Goal: Task Accomplishment & Management: Manage account settings

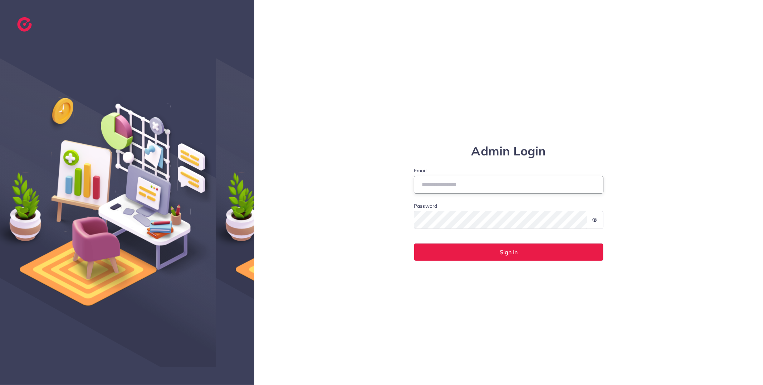
click at [514, 184] on input "Email" at bounding box center [509, 185] width 190 height 18
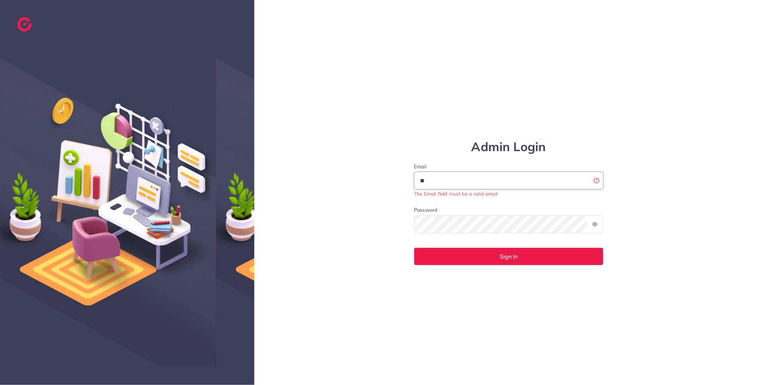
drag, startPoint x: 488, startPoint y: 183, endPoint x: 373, endPoint y: 170, distance: 116.4
click at [373, 170] on div "Admin Login Email ** The Email field must be a valid email Password Sign In" at bounding box center [508, 192] width 509 height 385
type input "**********"
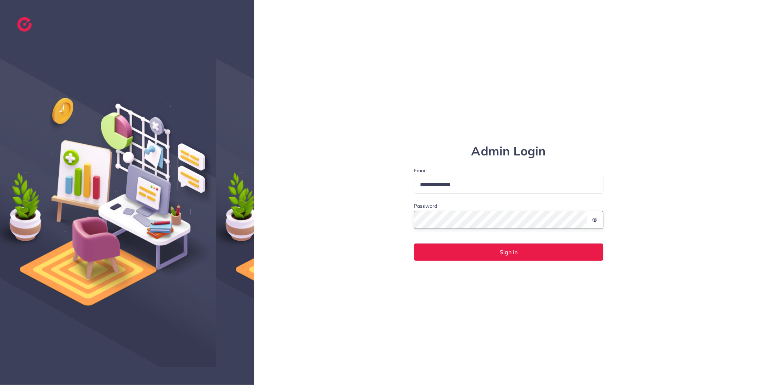
click at [346, 210] on div "**********" at bounding box center [508, 192] width 509 height 385
click at [472, 262] on div "**********" at bounding box center [508, 192] width 509 height 385
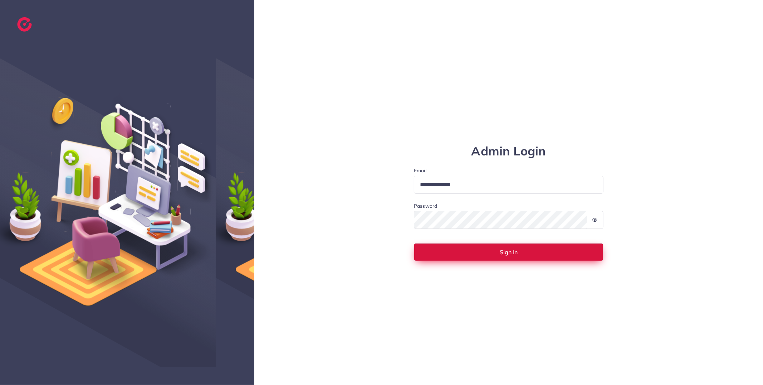
click at [473, 250] on button "Sign In" at bounding box center [509, 252] width 190 height 18
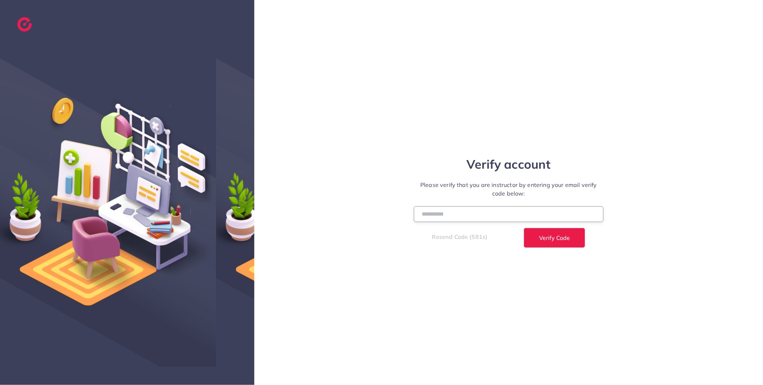
click at [524, 218] on input "number" at bounding box center [509, 213] width 190 height 15
paste input "******"
type input "******"
click at [569, 239] on span "Verify Code" at bounding box center [554, 238] width 31 height 6
select select "**"
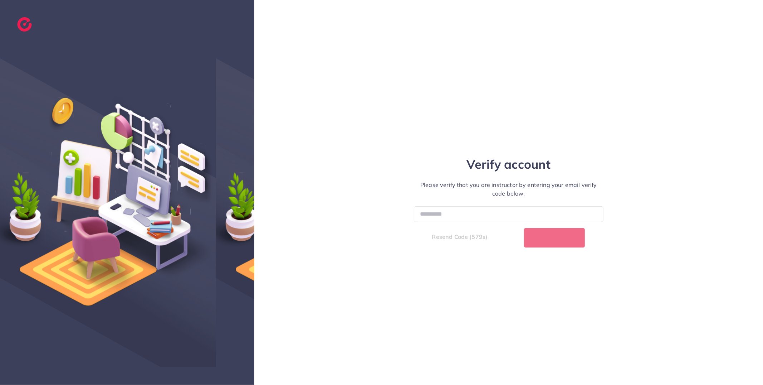
select select "****"
select select "**"
select select "****"
select select "**"
select select "****"
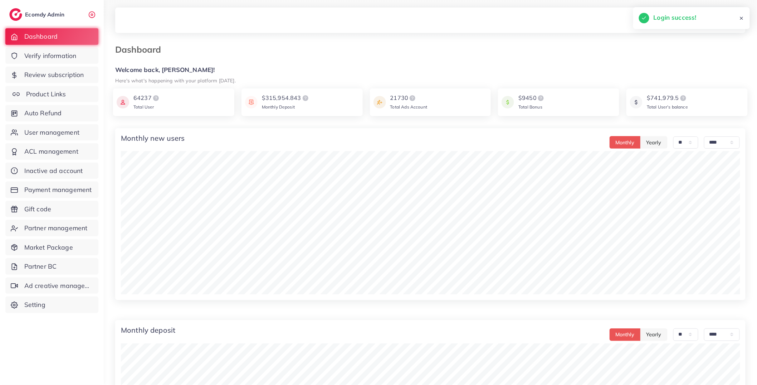
click at [46, 91] on span "Product Links" at bounding box center [46, 93] width 40 height 9
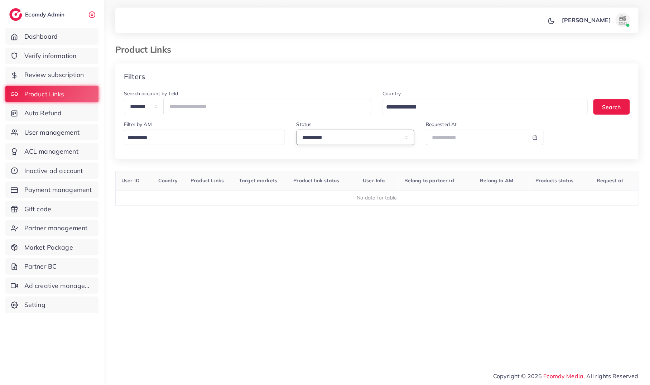
click at [339, 136] on select "**********" at bounding box center [355, 137] width 118 height 15
click at [296, 130] on select "**********" at bounding box center [355, 137] width 118 height 15
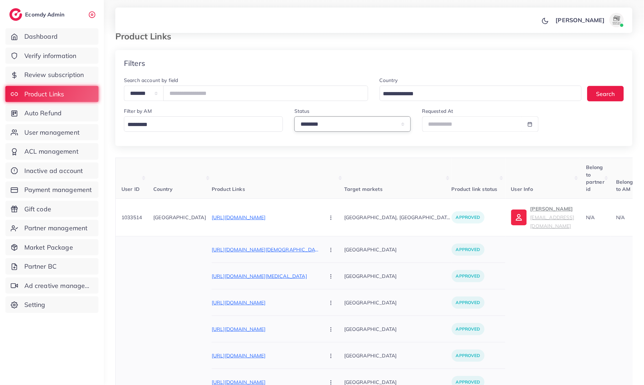
scroll to position [15, 0]
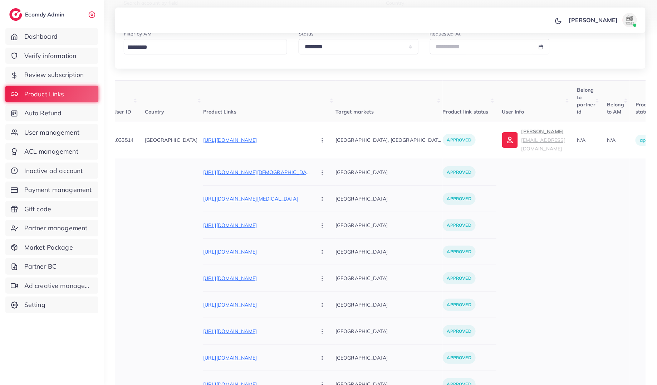
scroll to position [0, 0]
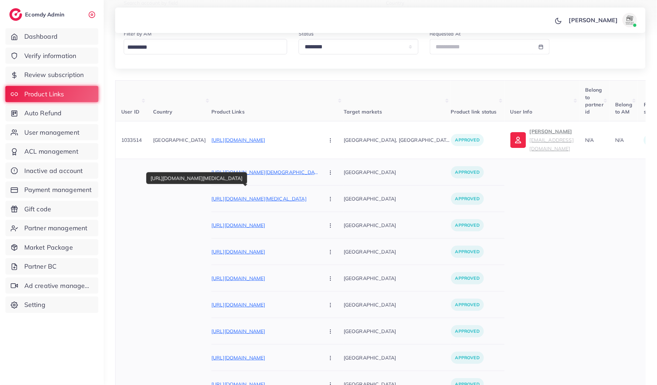
click at [256, 194] on p "https://naturalnoor.shop/products/bnb-rice-whitening-kit?variant=47380975288574" at bounding box center [265, 198] width 107 height 9
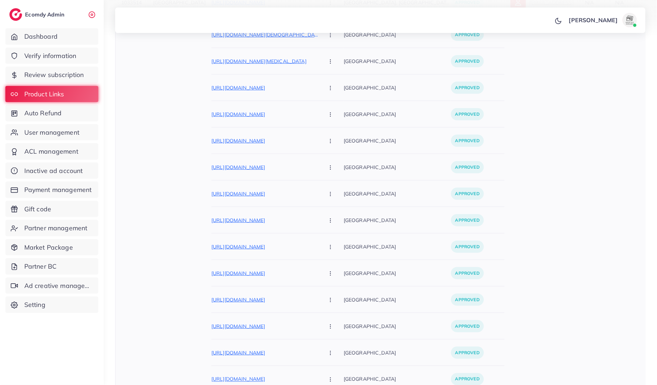
scroll to position [250, 0]
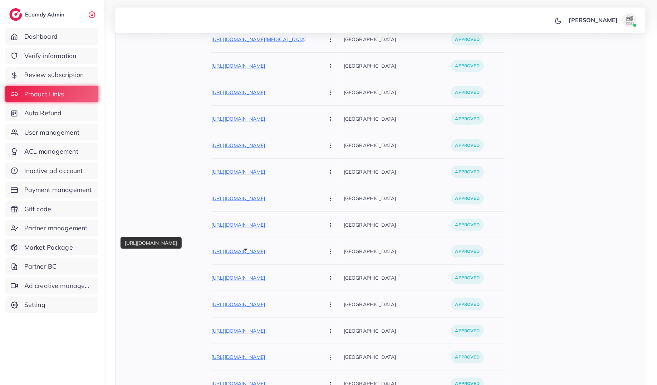
click at [236, 273] on p "https://giftbylishees.myshopify.com/products/customize-birthday-wooden-photo-fr…" at bounding box center [265, 277] width 107 height 9
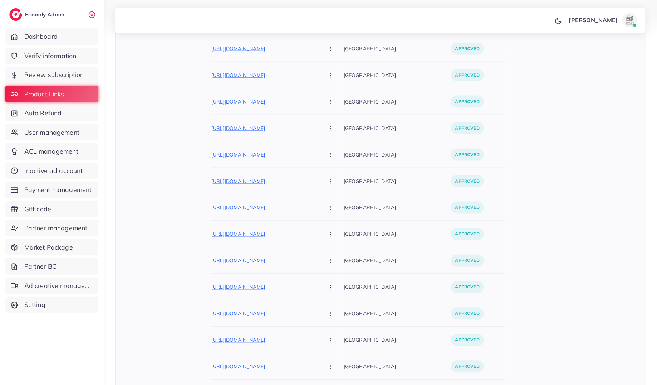
scroll to position [2550, 0]
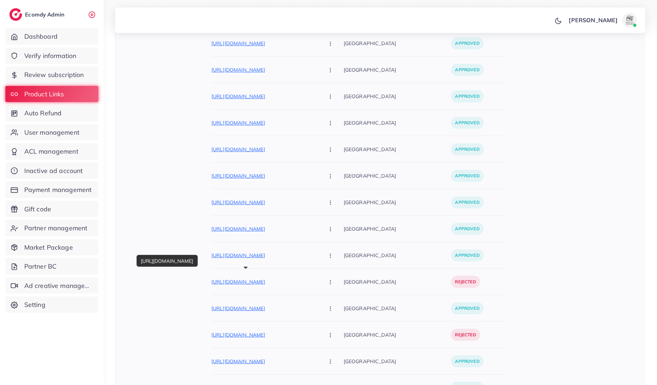
click at [246, 277] on p "https://www.aressential.shop/products/stainless-steel-watche-with-premium-box-s…" at bounding box center [265, 281] width 107 height 9
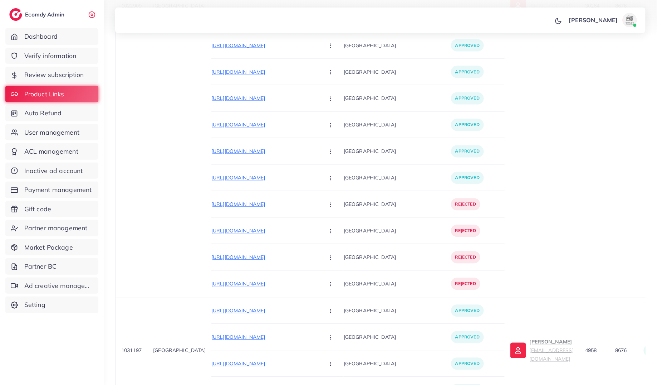
scroll to position [7261, 0]
click at [271, 332] on p "https://urh9mw-17.myshopify.com/products/mini-portable-hair-straightner?utm_sou…" at bounding box center [265, 336] width 107 height 9
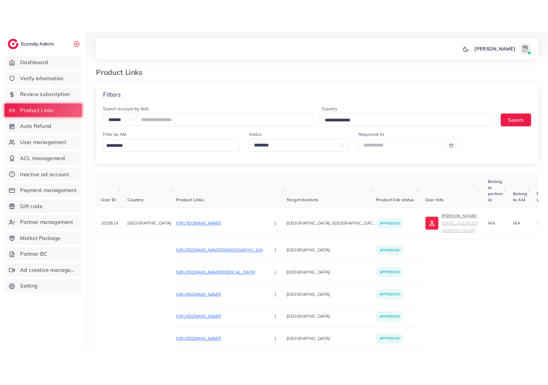
scroll to position [0, 0]
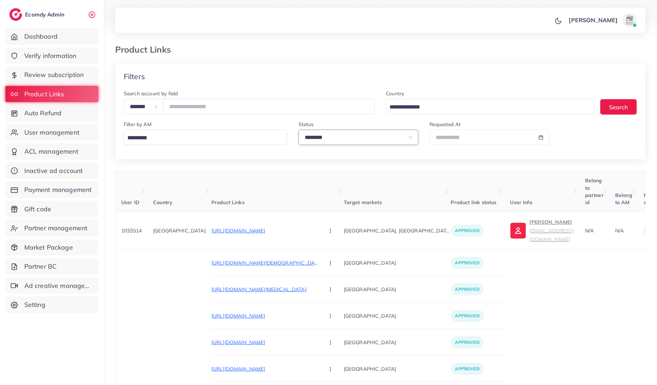
click at [338, 132] on select "**********" at bounding box center [359, 137] width 120 height 15
select select "********"
click at [299, 130] on select "**********" at bounding box center [359, 137] width 120 height 15
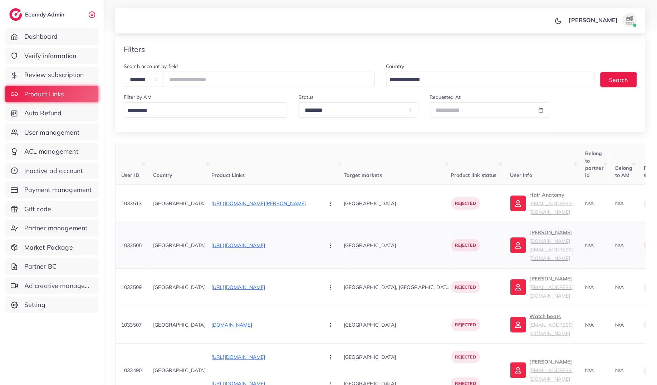
scroll to position [33, 0]
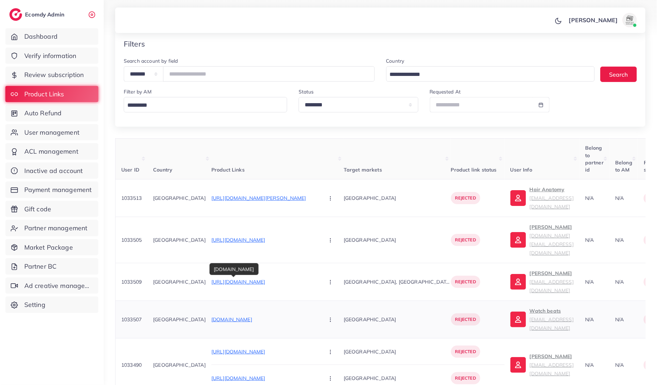
click at [212, 315] on p "watchbeats.store" at bounding box center [265, 319] width 107 height 9
click at [530, 306] on p "Watch beats akramwattoo211@gmail.com" at bounding box center [552, 319] width 44 height 26
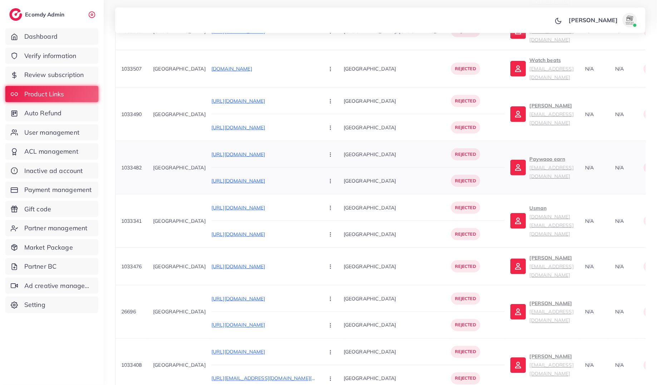
scroll to position [285, 0]
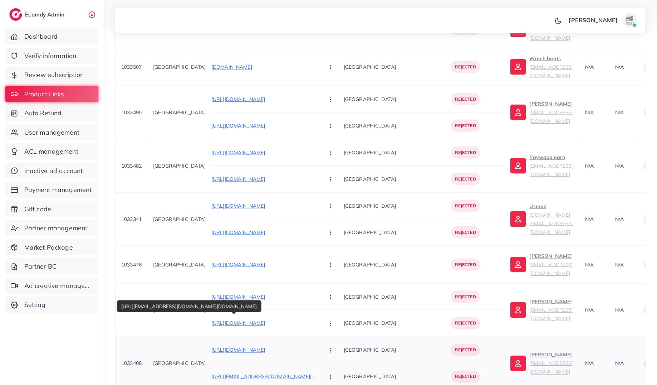
click at [226, 371] on p "https://www.tiktok.com/@techzel.pk/video/7550222584579837192?is_from_webapp=1&s…" at bounding box center [265, 376] width 107 height 9
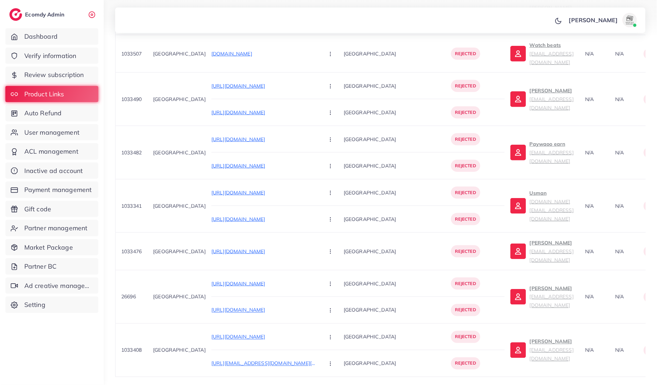
scroll to position [303, 0]
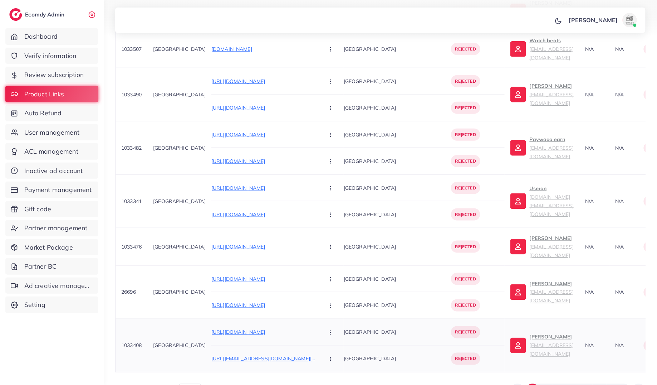
click at [530, 333] on p "Muntaha Aziz muntahakhosaofficial81@gmail.com" at bounding box center [552, 346] width 44 height 26
click at [233, 275] on p "https://amoneymate.systeme.io/0078600" at bounding box center [265, 279] width 107 height 9
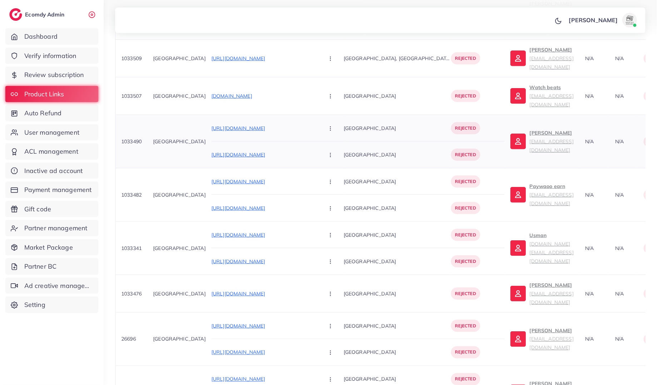
scroll to position [256, 0]
click at [231, 124] on p "https://vt.tiktok.com/ZSUdo2R8G/" at bounding box center [265, 128] width 107 height 9
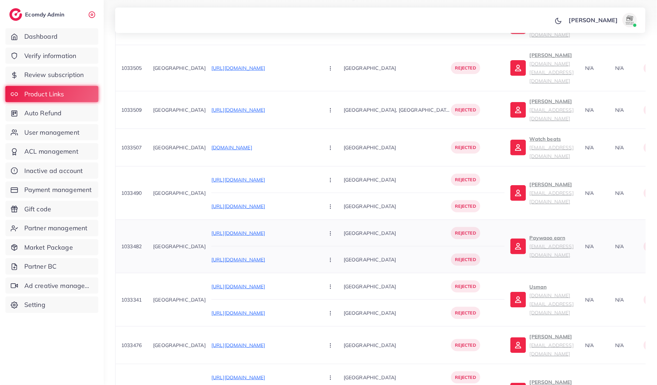
scroll to position [203, 0]
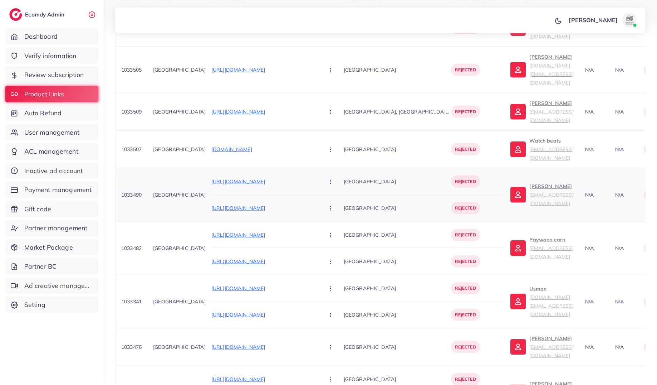
click at [530, 182] on p "Muhammad SARMAT sarmatmuhammad0@gmail.com" at bounding box center [552, 195] width 44 height 26
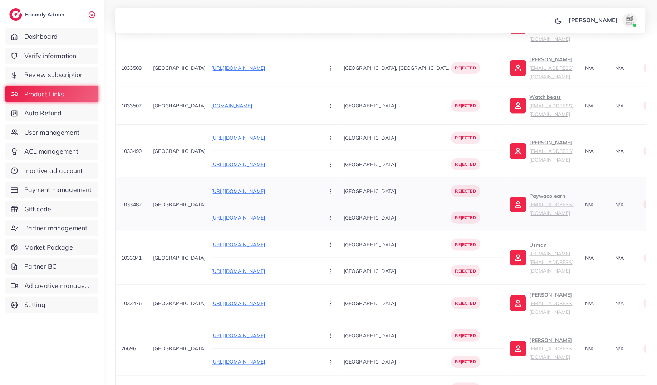
scroll to position [303, 0]
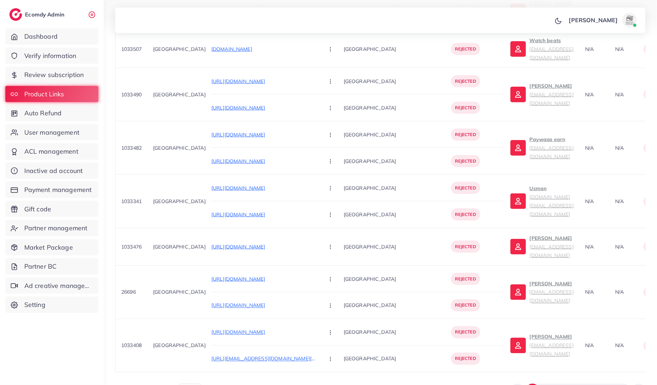
click at [552, 371] on button "2" at bounding box center [546, 390] width 13 height 13
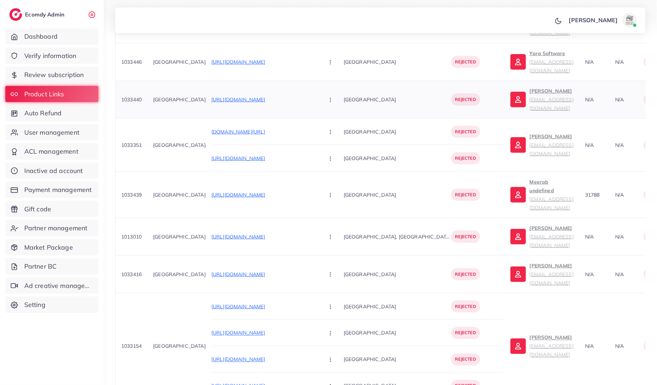
scroll to position [281, 0]
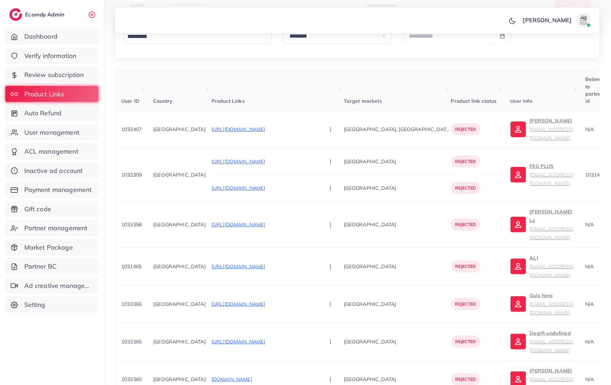
scroll to position [108, 0]
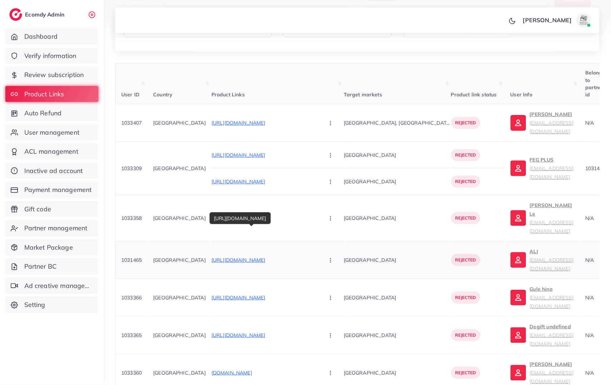
click at [263, 256] on p "[URL][DOMAIN_NAME]" at bounding box center [265, 260] width 107 height 9
click at [530, 257] on small "h6895990@gmail.com" at bounding box center [552, 264] width 44 height 15
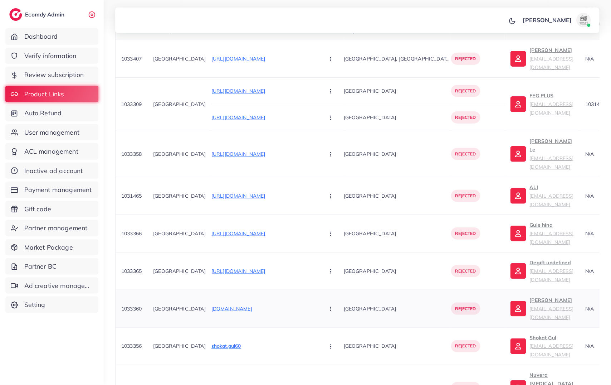
scroll to position [184, 0]
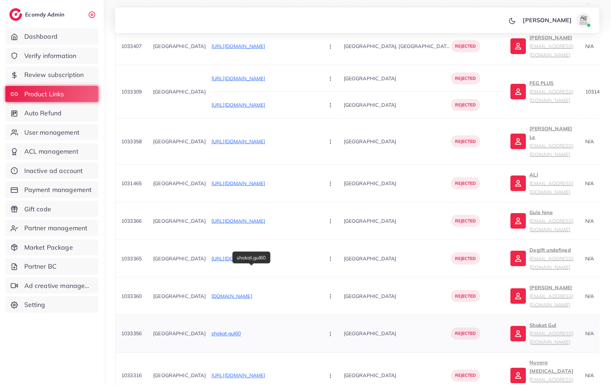
click at [222, 329] on p "shokat.gul60" at bounding box center [265, 333] width 107 height 9
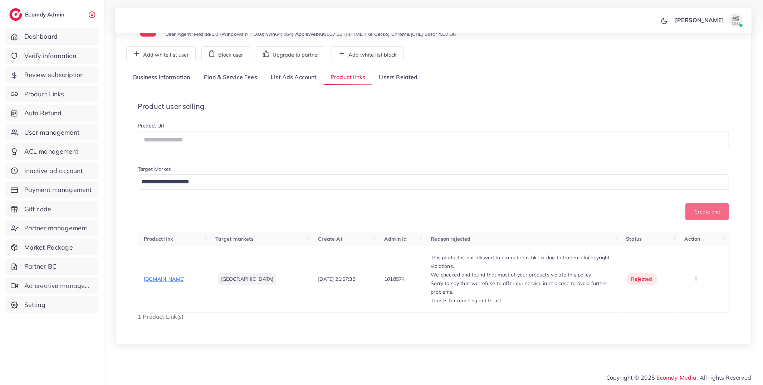
scroll to position [57, 0]
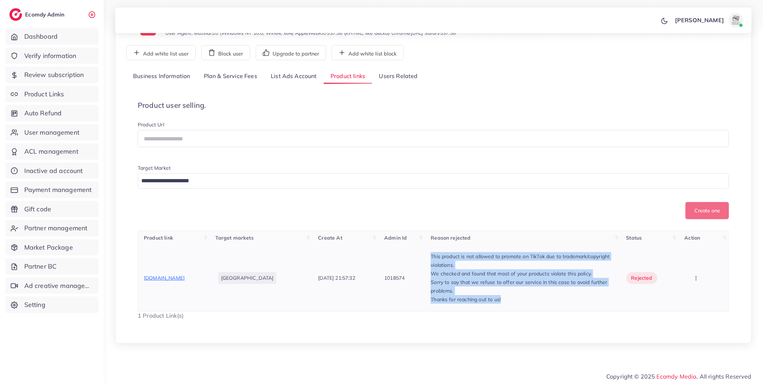
drag, startPoint x: 424, startPoint y: 257, endPoint x: 498, endPoint y: 300, distance: 84.5
click at [498, 300] on td "This product is not allowed to promote on TikTok due to trademark/copyright vio…" at bounding box center [522, 277] width 195 height 67
copy div "This product is not allowed to promote on TikTok due to trademark/copyright vio…"
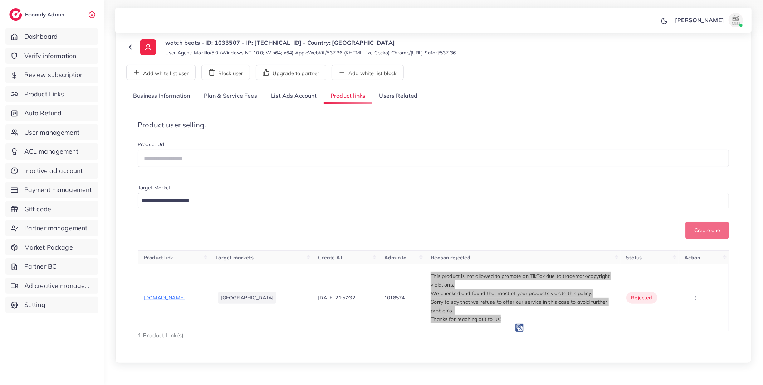
scroll to position [21, 0]
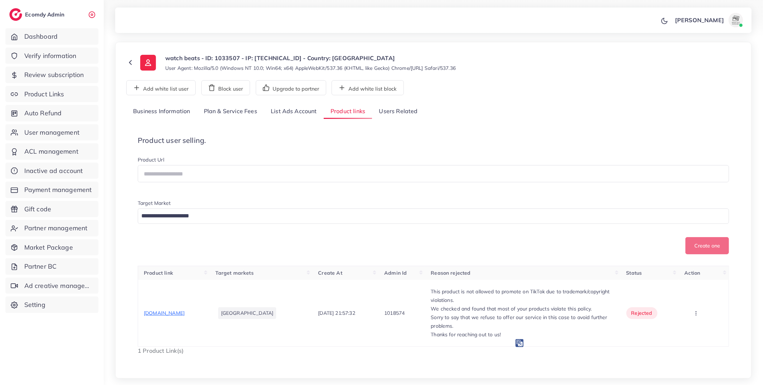
click at [429, 242] on div "Create one" at bounding box center [434, 245] width 592 height 17
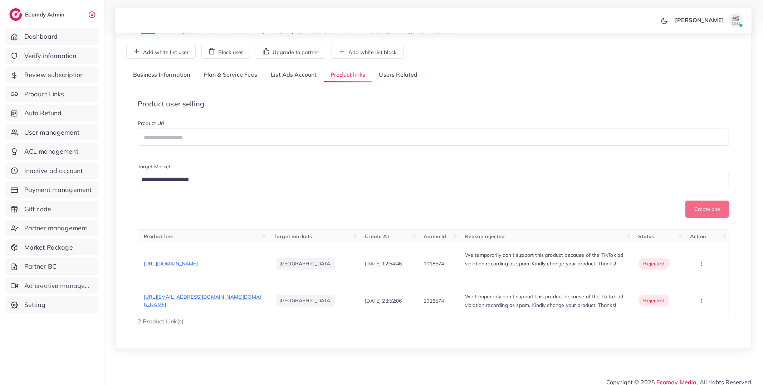
scroll to position [68, 0]
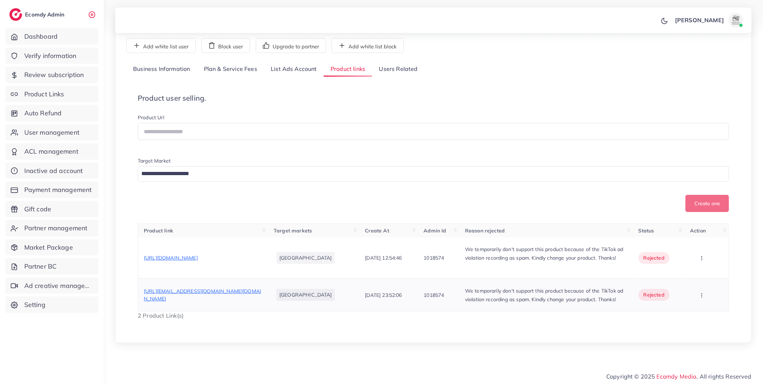
click at [203, 288] on span "[URL][EMAIL_ADDRESS][DOMAIN_NAME][DOMAIN_NAME]" at bounding box center [202, 295] width 117 height 14
click at [198, 254] on span "[URL][DOMAIN_NAME]" at bounding box center [171, 257] width 54 height 6
drag, startPoint x: 231, startPoint y: 251, endPoint x: 139, endPoint y: 251, distance: 92.0
click at [139, 251] on td "https://vt.tiktok.com/ZSUJao5uD/" at bounding box center [203, 257] width 130 height 41
copy span "https://vt.tiktok.com/ZSUJao5uD/"
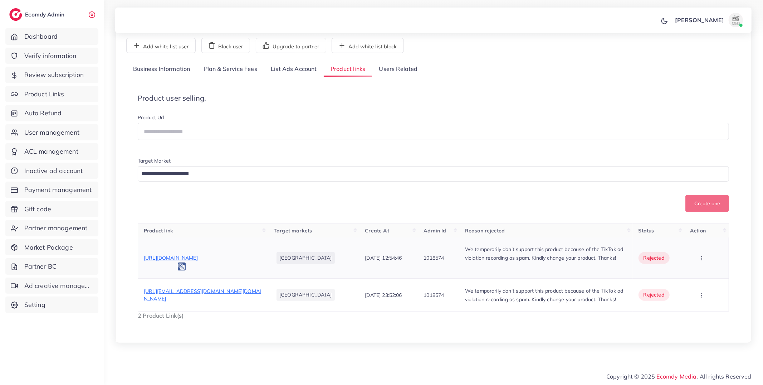
click at [513, 265] on p at bounding box center [546, 266] width 162 height 9
drag, startPoint x: 614, startPoint y: 252, endPoint x: 456, endPoint y: 241, distance: 157.9
click at [460, 241] on td "We temporarily don't support this product because of the TikTok ad violation re…" at bounding box center [547, 257] width 174 height 41
copy p "We temporarily don't support this product because of the TikTok ad violation re…"
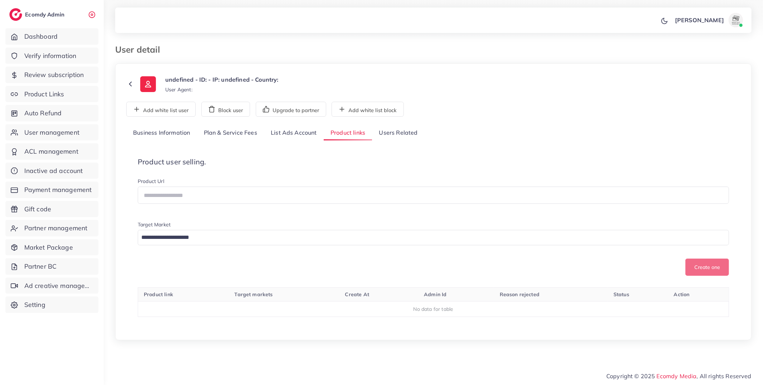
click at [287, 138] on link "List Ads Account" at bounding box center [294, 132] width 60 height 15
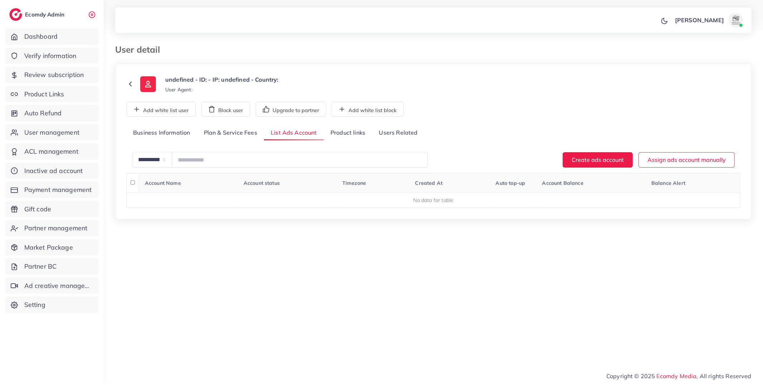
click at [345, 135] on link "Product links" at bounding box center [348, 132] width 48 height 15
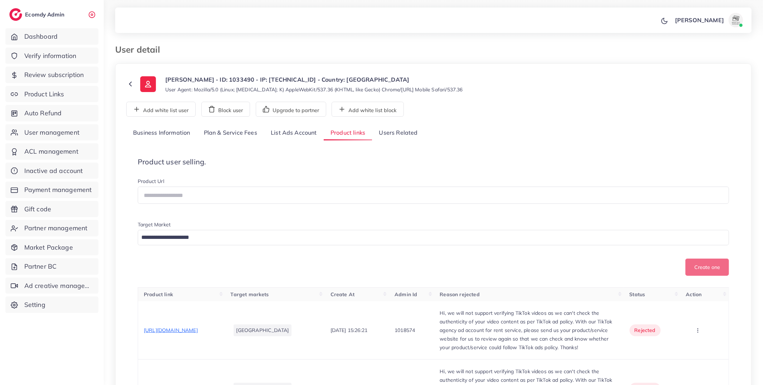
click at [295, 137] on link "List Ads Account" at bounding box center [294, 132] width 60 height 15
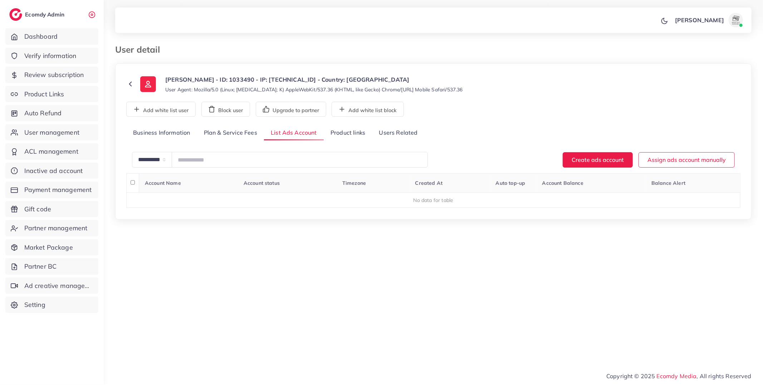
click at [335, 133] on link "Product links" at bounding box center [348, 132] width 48 height 15
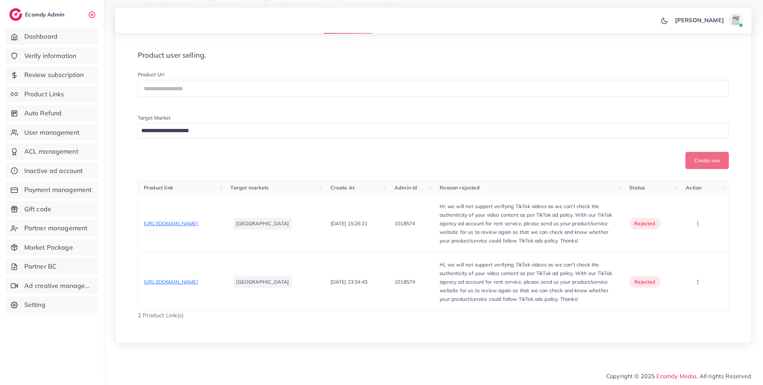
scroll to position [123, 0]
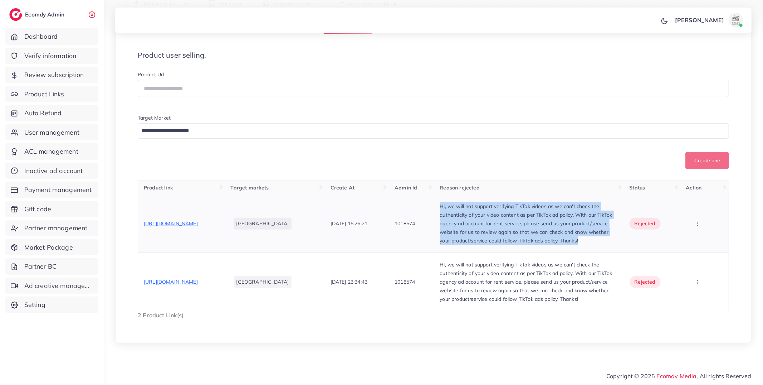
drag, startPoint x: 510, startPoint y: 234, endPoint x: 461, endPoint y: 187, distance: 68.4
click at [461, 194] on td "Hi, we will not support verifying TikTok videos as we can't check the authentic…" at bounding box center [530, 223] width 190 height 58
click at [700, 215] on button "button" at bounding box center [698, 223] width 25 height 16
click at [543, 254] on img at bounding box center [542, 258] width 8 height 8
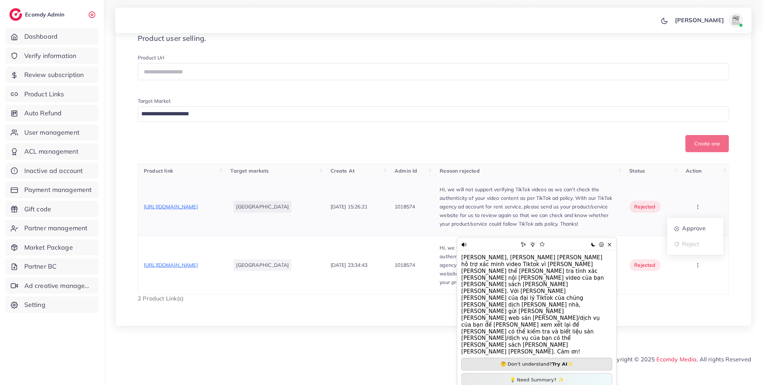
click at [434, 236] on td "1018574" at bounding box center [411, 207] width 45 height 58
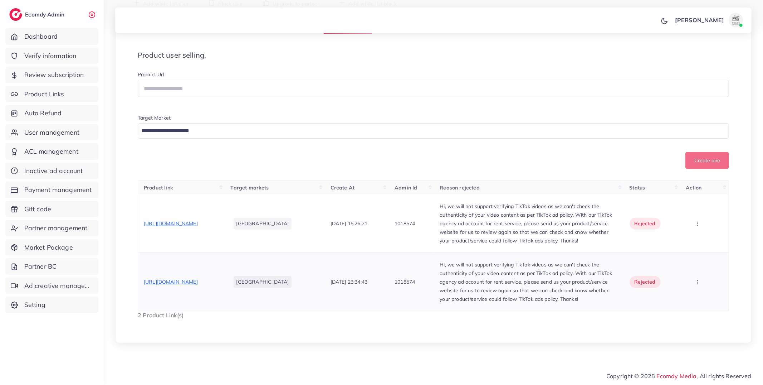
click at [526, 298] on p "Hi, we will not support verifying TikTok videos as we can't check the authentic…" at bounding box center [529, 281] width 178 height 43
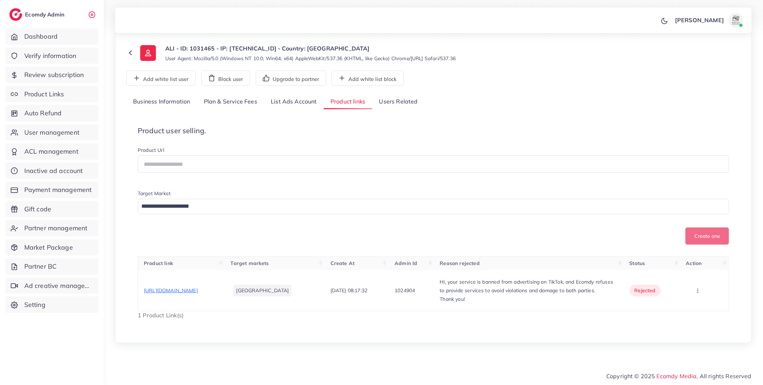
scroll to position [40, 0]
click at [595, 298] on p "Thank you!" at bounding box center [529, 299] width 178 height 9
drag, startPoint x: 236, startPoint y: 283, endPoint x: 143, endPoint y: 288, distance: 93.2
click at [143, 288] on td "[URL][DOMAIN_NAME]" at bounding box center [181, 290] width 87 height 41
copy span "[URL][DOMAIN_NAME]"
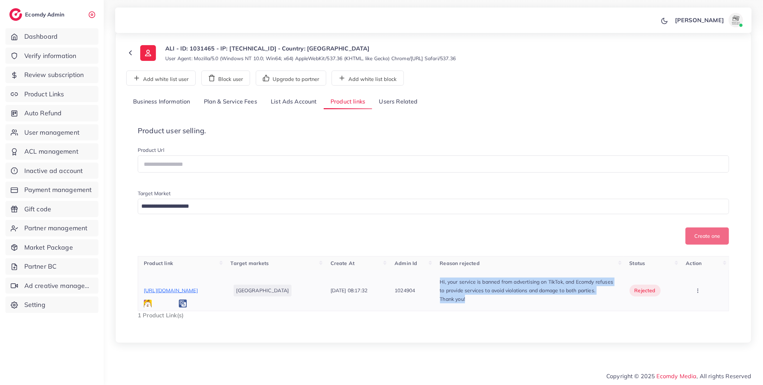
drag, startPoint x: 448, startPoint y: 274, endPoint x: 476, endPoint y: 296, distance: 36.2
click at [476, 296] on div "Hi, your service is banned from advertising on TikTok, and Ecomdy refuses to pr…" at bounding box center [529, 290] width 178 height 26
copy div "Hi, your service is banned from advertising on TikTok, and Ecomdy refuses to pr…"
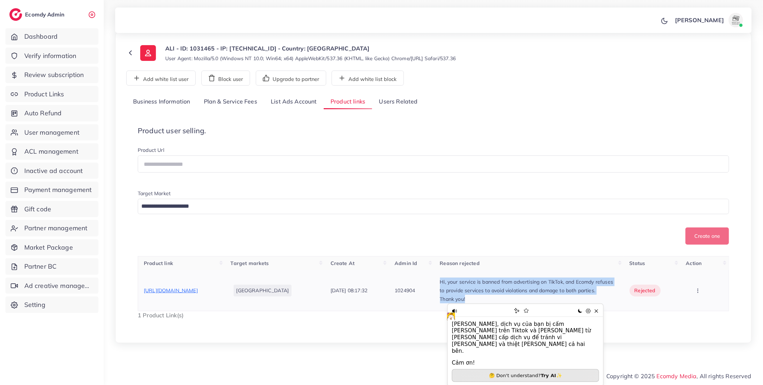
click at [499, 297] on p "Thank you!" at bounding box center [529, 299] width 178 height 9
